Goal: Check status: Check status

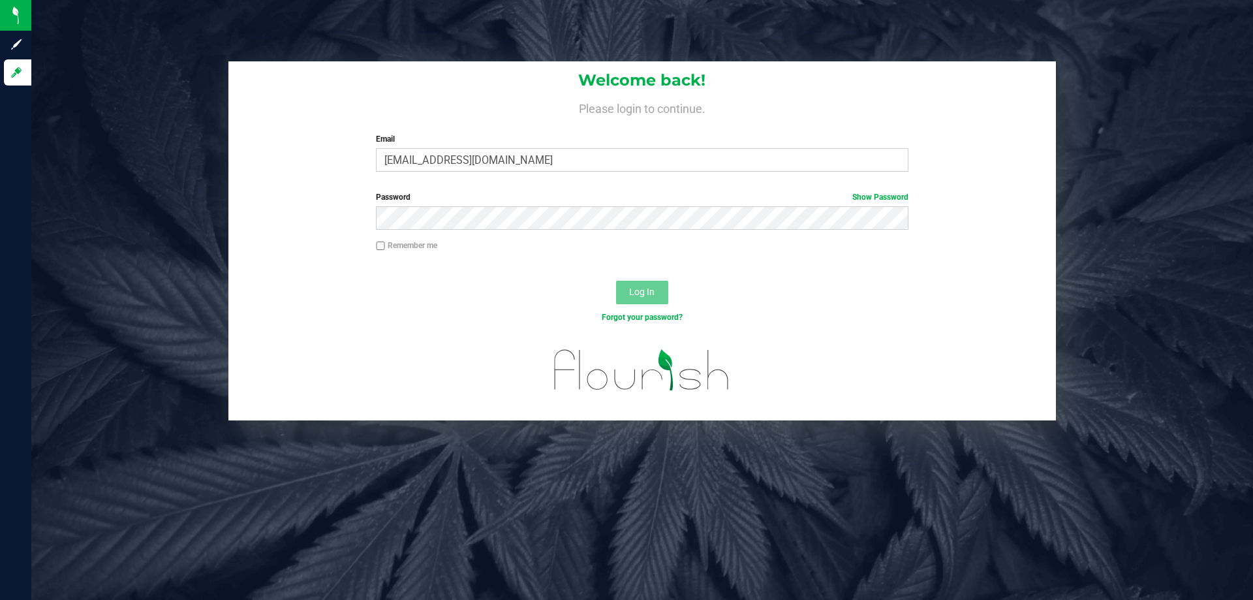
type input "[EMAIL_ADDRESS][DOMAIN_NAME]"
click at [616, 281] on button "Log In" at bounding box center [642, 292] width 52 height 23
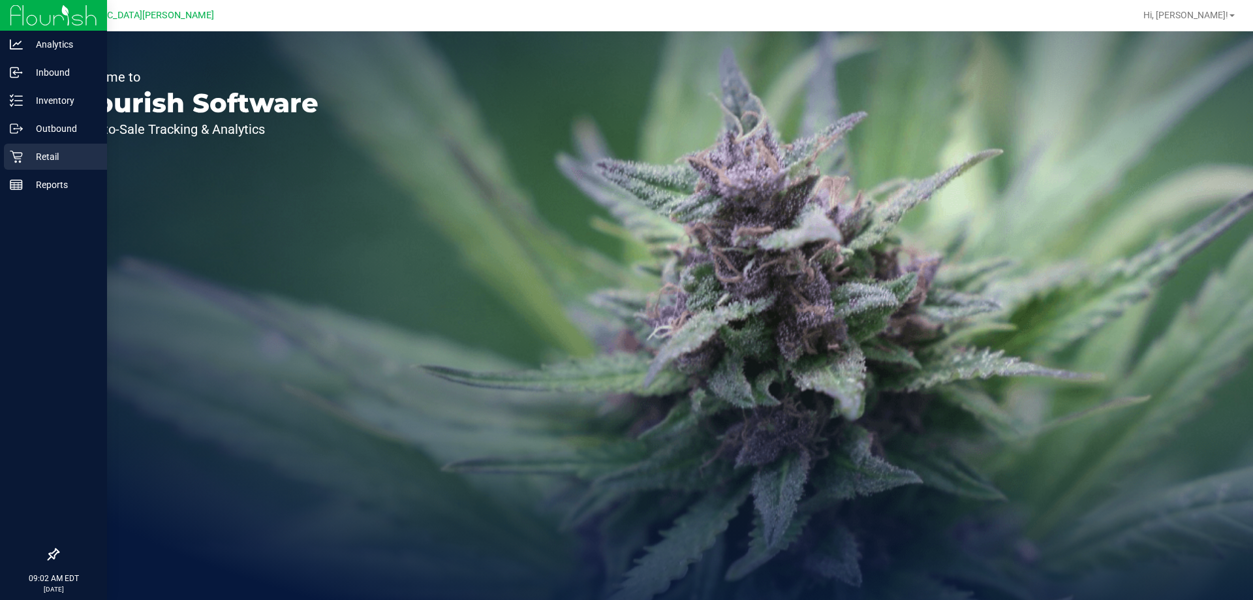
click at [53, 159] on p "Retail" at bounding box center [62, 157] width 78 height 16
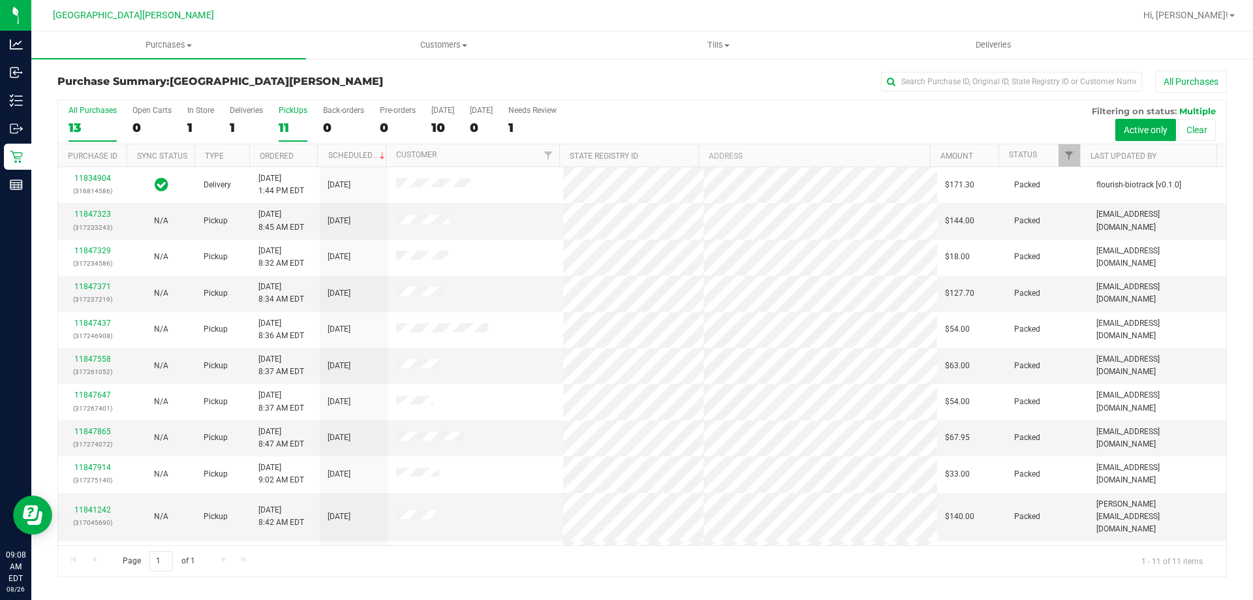
click at [301, 106] on div "PickUps" at bounding box center [293, 110] width 29 height 9
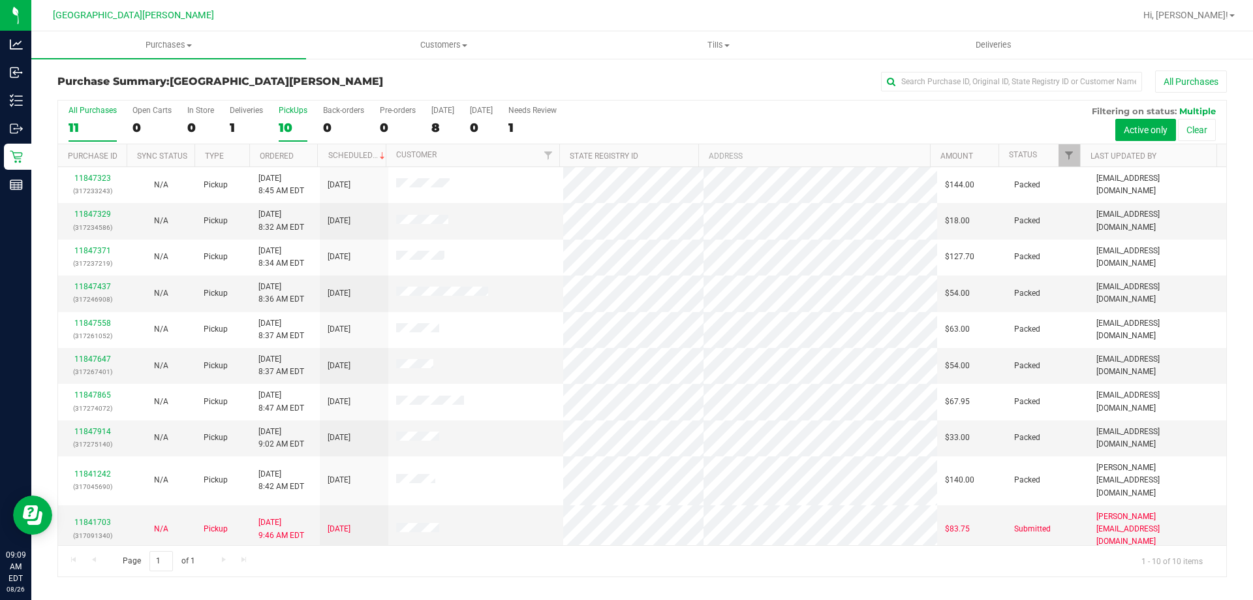
click at [305, 116] on label "PickUps 10" at bounding box center [293, 124] width 29 height 36
click at [0, 0] on input "PickUps 10" at bounding box center [0, 0] width 0 height 0
click at [295, 114] on div "PickUps" at bounding box center [293, 110] width 29 height 9
click at [0, 0] on input "PickUps 10" at bounding box center [0, 0] width 0 height 0
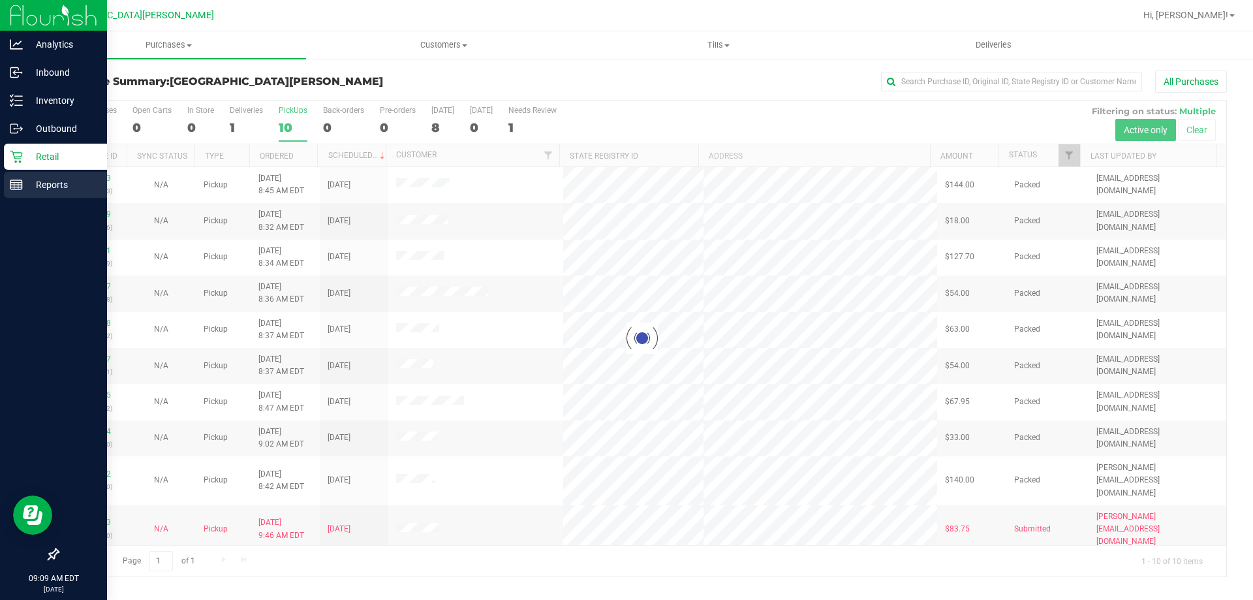
click at [20, 188] on icon at bounding box center [16, 184] width 13 height 13
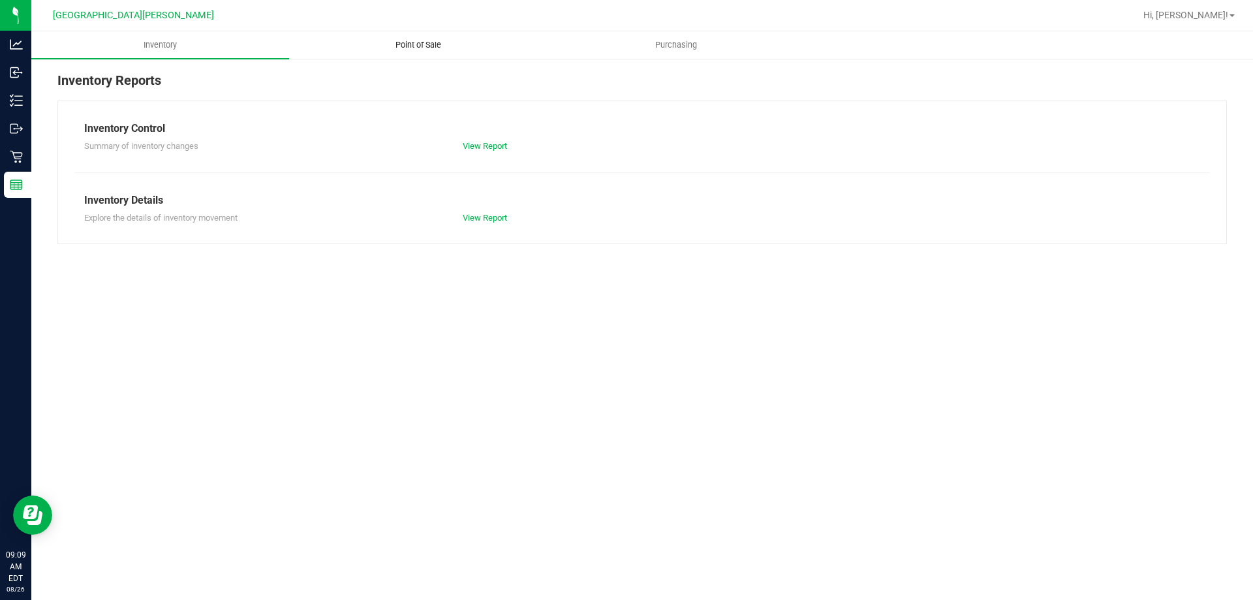
click at [427, 42] on span "Point of Sale" at bounding box center [418, 45] width 81 height 12
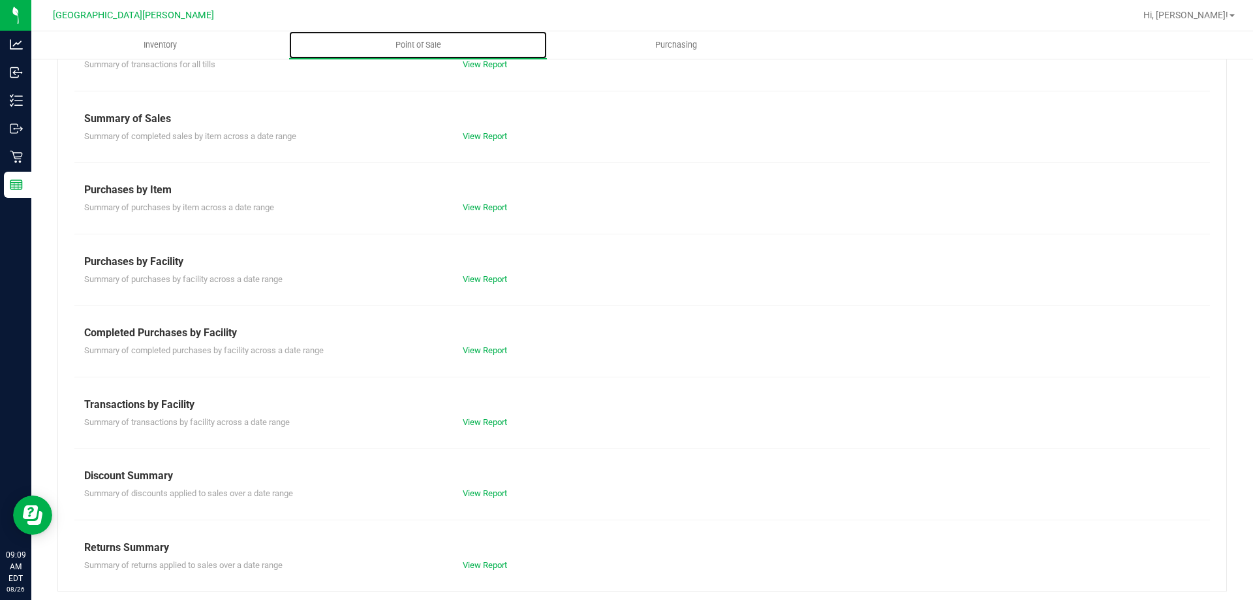
scroll to position [86, 0]
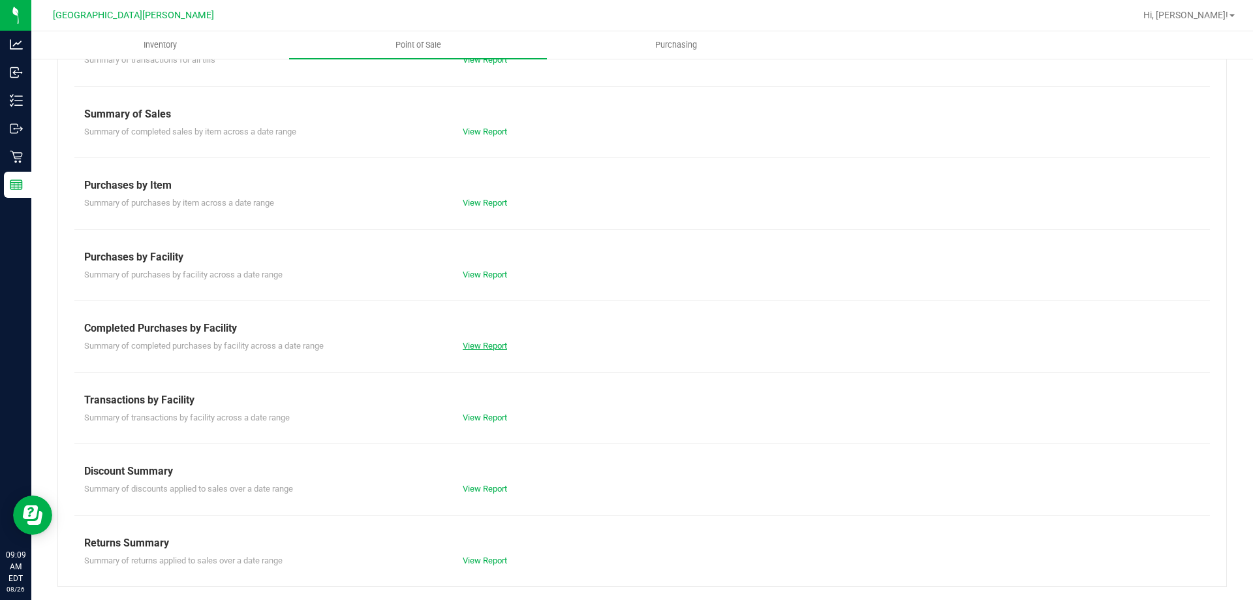
click at [487, 349] on link "View Report" at bounding box center [485, 346] width 44 height 10
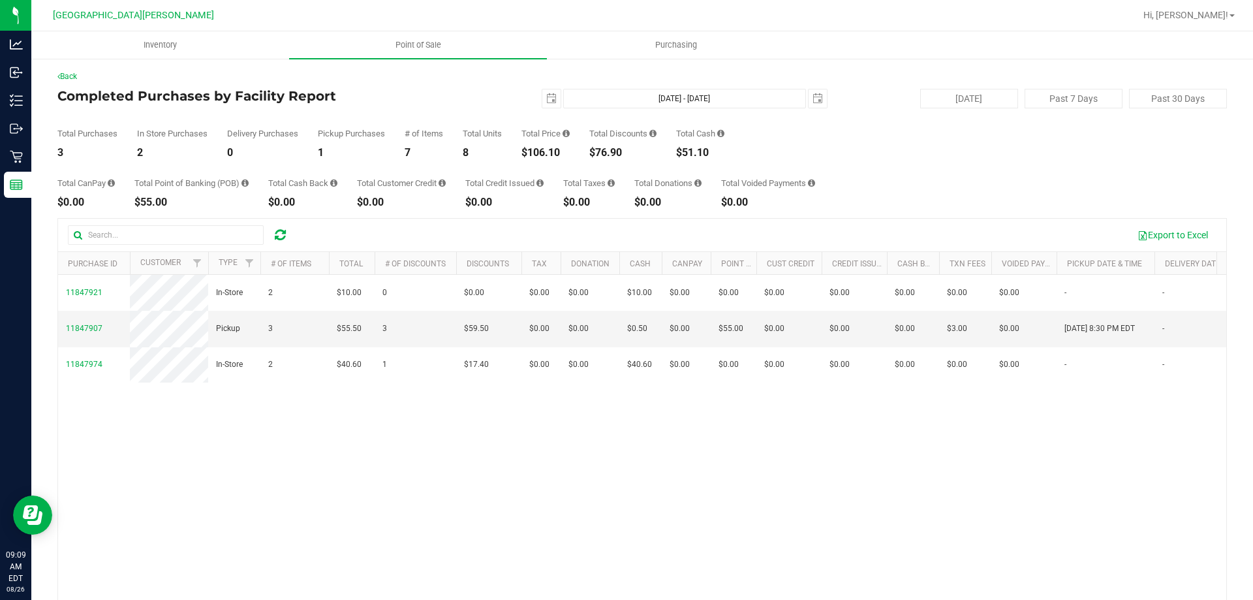
click at [545, 150] on div "$106.10" at bounding box center [545, 152] width 48 height 10
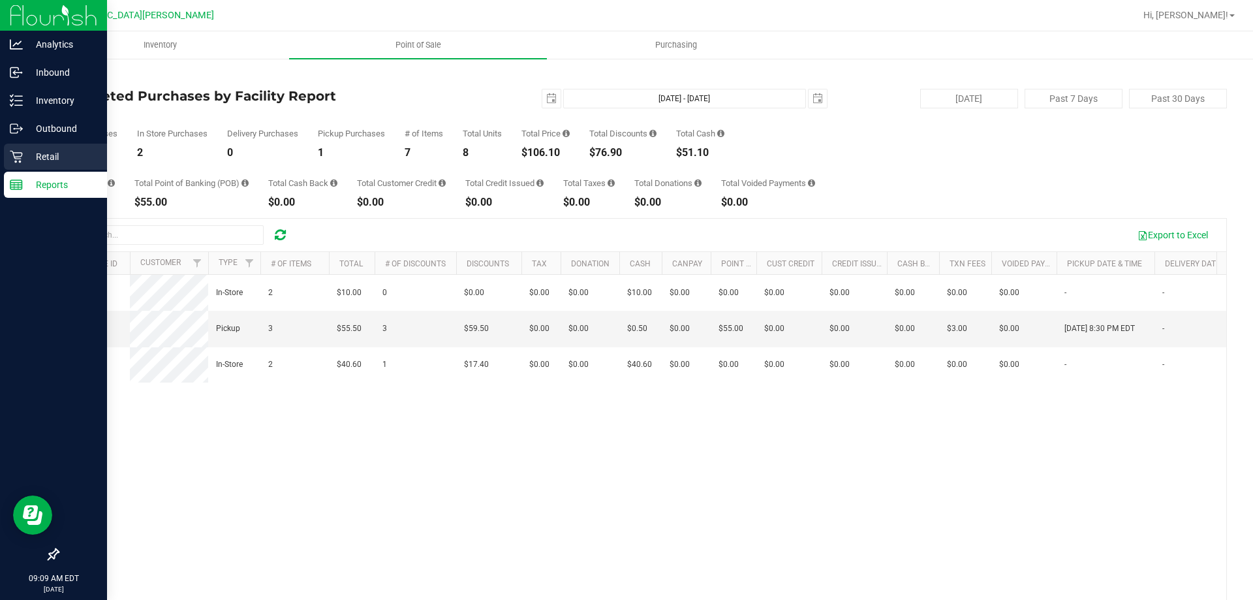
click at [16, 163] on div "Retail" at bounding box center [55, 157] width 103 height 26
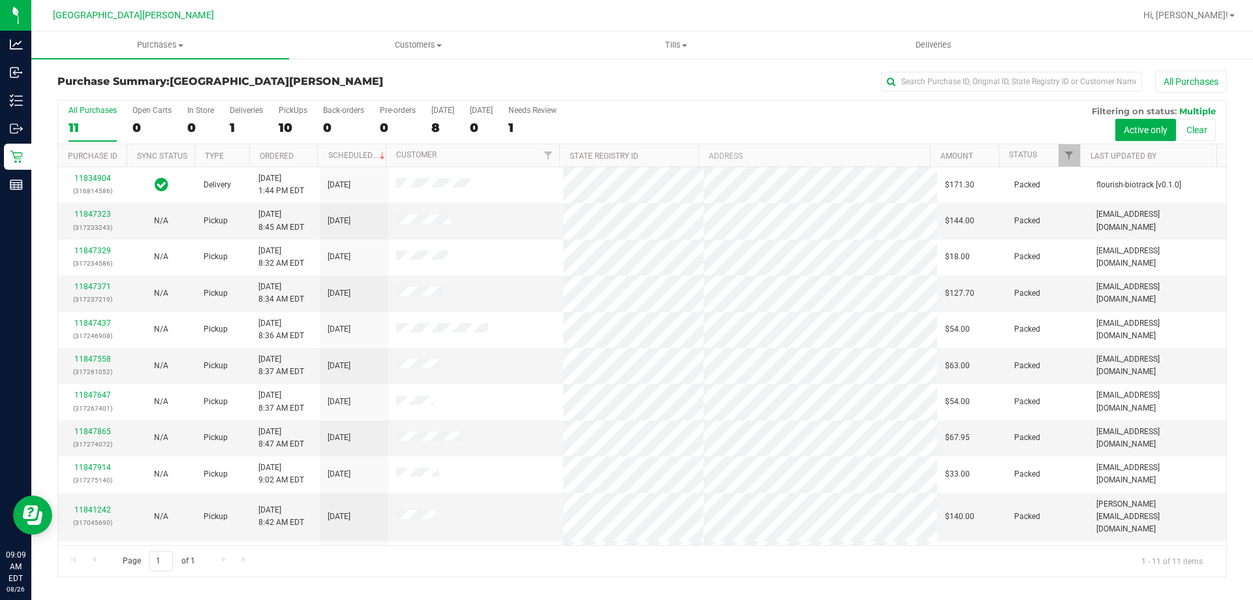
click at [286, 121] on div "10" at bounding box center [293, 127] width 29 height 15
click at [0, 0] on input "PickUps 10" at bounding box center [0, 0] width 0 height 0
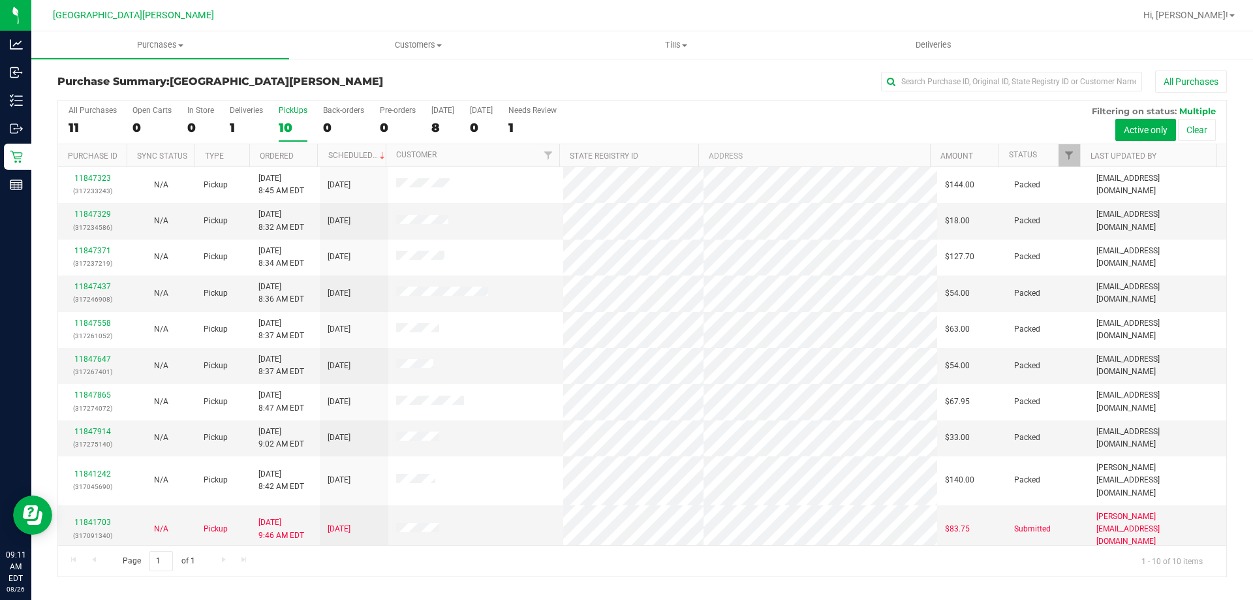
click at [279, 128] on div "10" at bounding box center [293, 127] width 29 height 15
click at [0, 0] on input "PickUps 10" at bounding box center [0, 0] width 0 height 0
